Goal: Task Accomplishment & Management: Complete application form

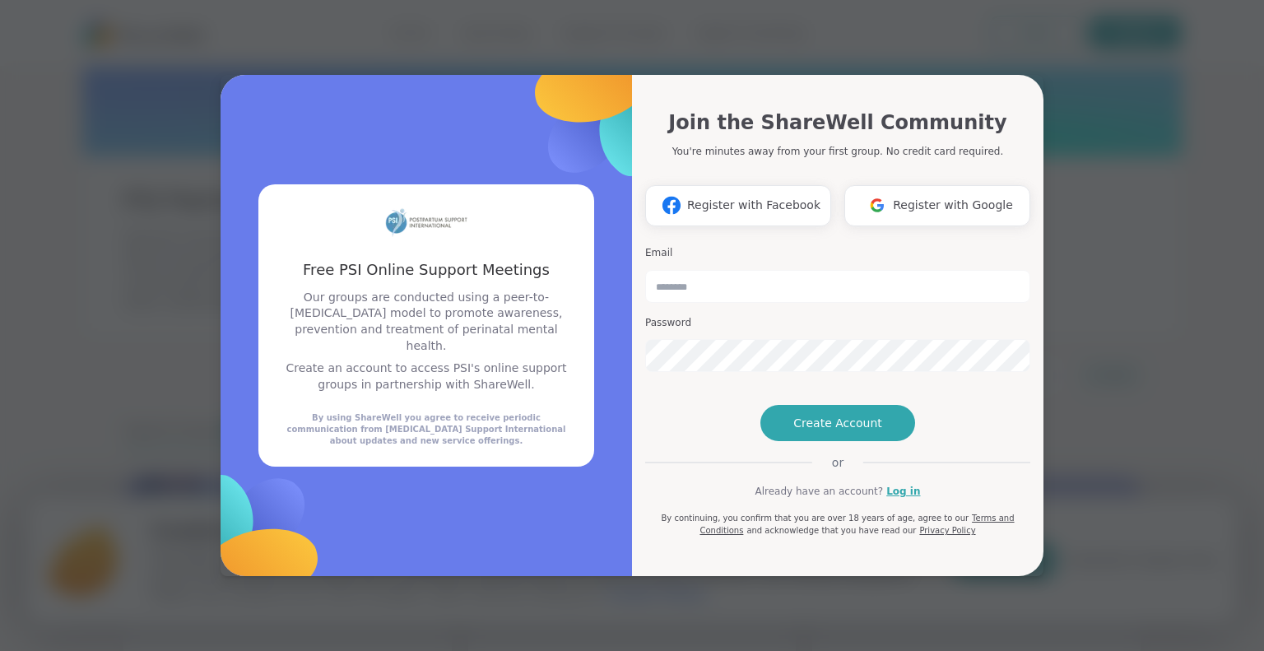
type input "**********"
click at [873, 441] on button "Create Account" at bounding box center [837, 423] width 155 height 36
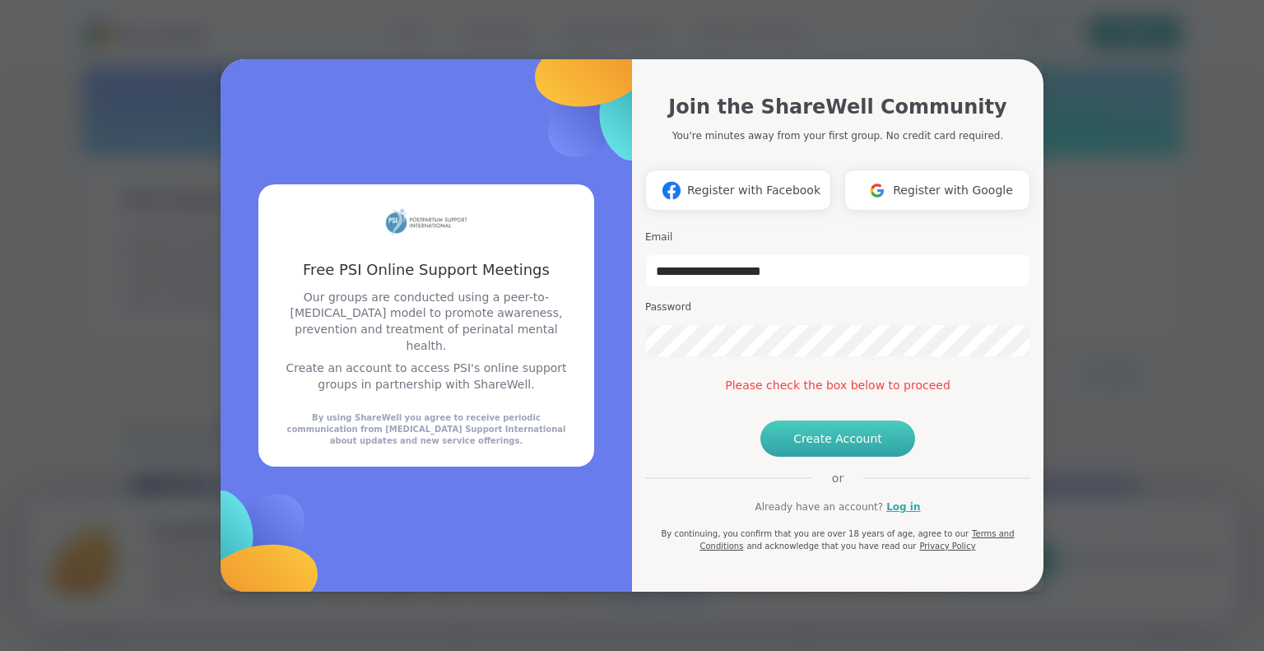
click at [815, 447] on span "Create Account" at bounding box center [837, 438] width 89 height 16
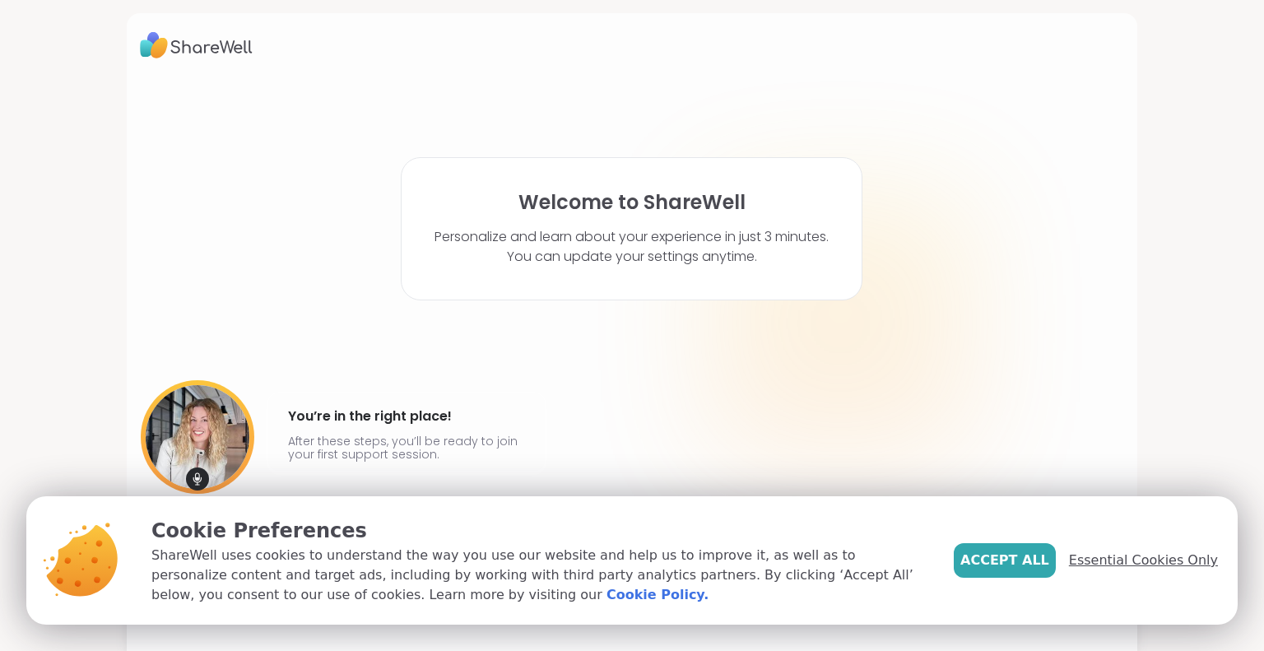
click at [1138, 562] on span "Essential Cookies Only" at bounding box center [1143, 560] width 149 height 20
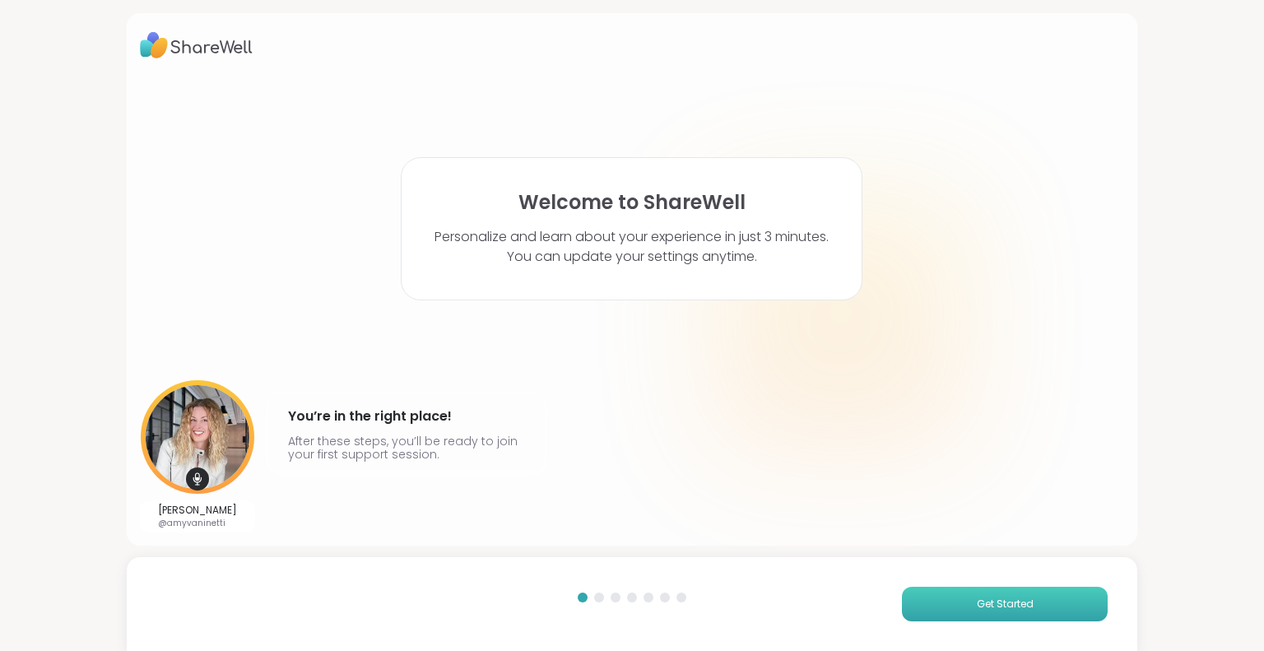
click at [983, 611] on button "Get Started" at bounding box center [1005, 604] width 206 height 35
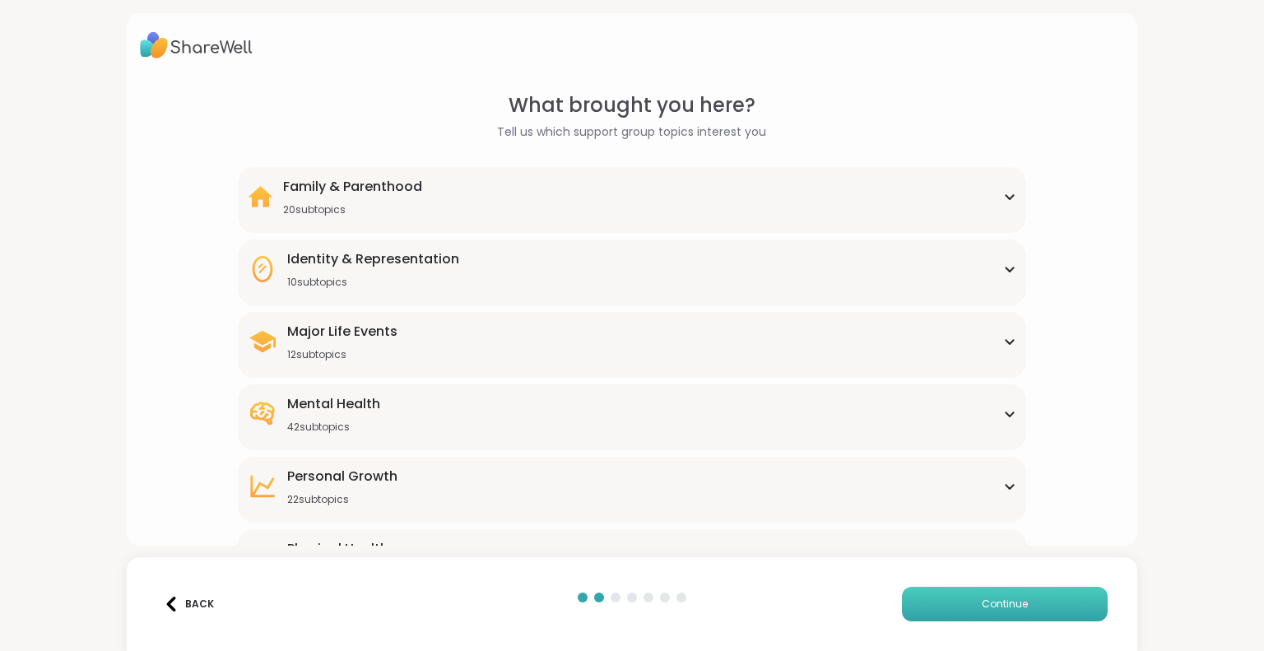
click at [983, 611] on button "Continue" at bounding box center [1005, 604] width 206 height 35
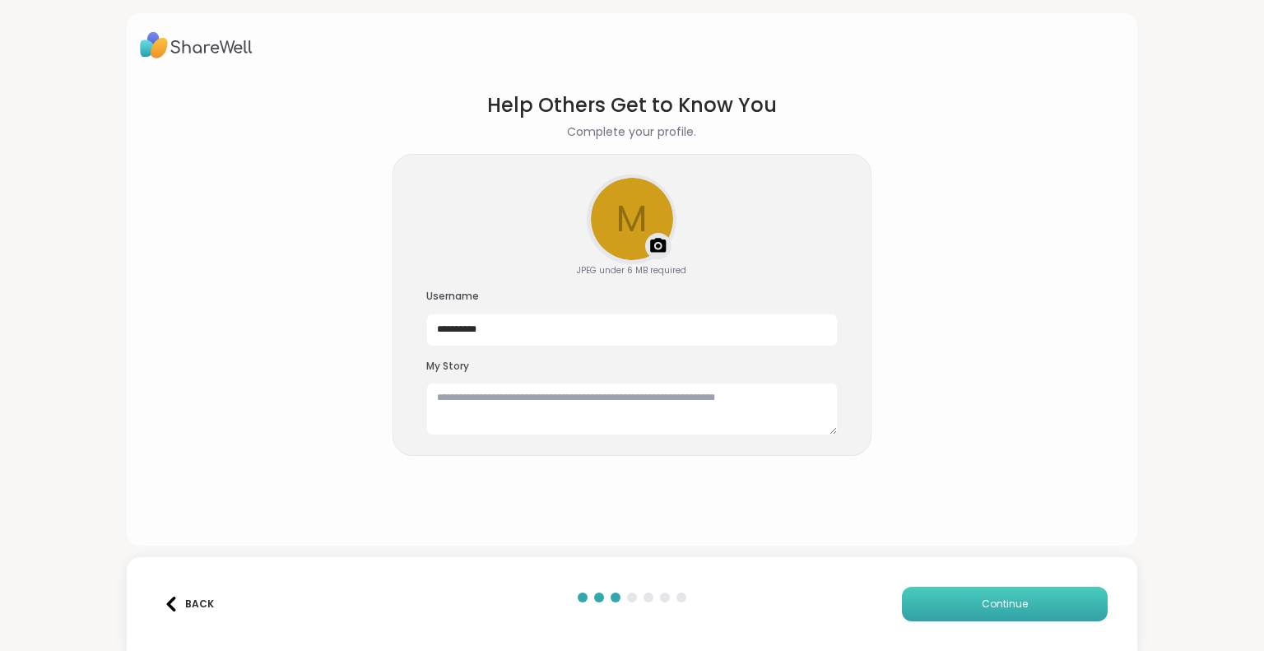
click at [983, 611] on button "Continue" at bounding box center [1005, 604] width 206 height 35
